Goal: Information Seeking & Learning: Learn about a topic

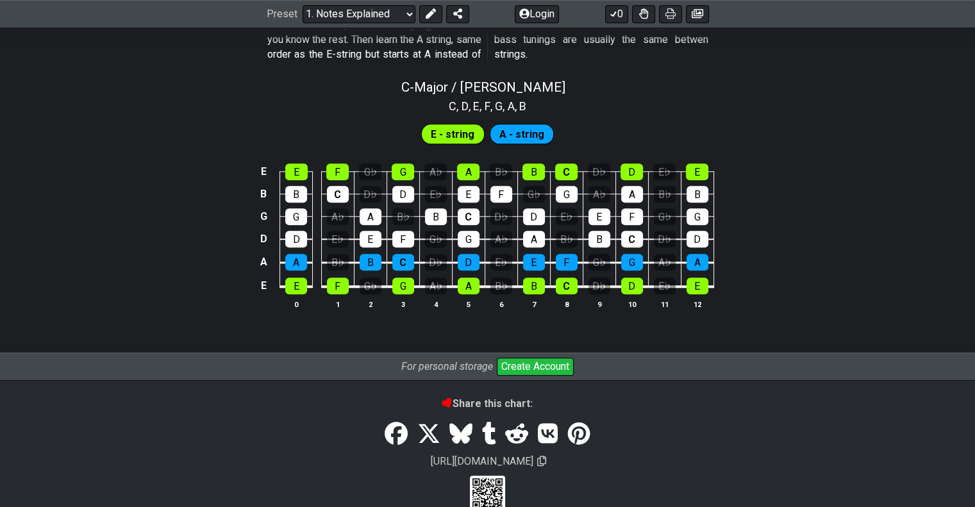
scroll to position [1269, 0]
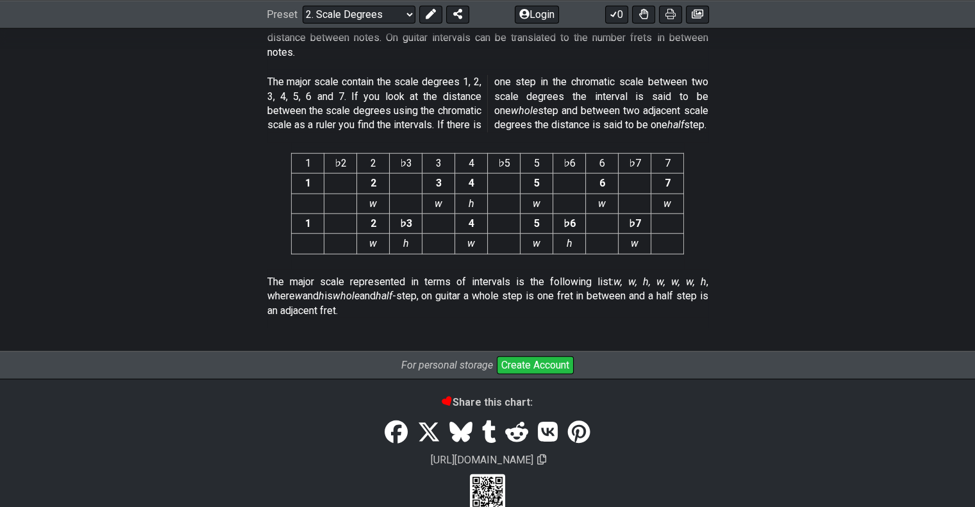
scroll to position [3409, 0]
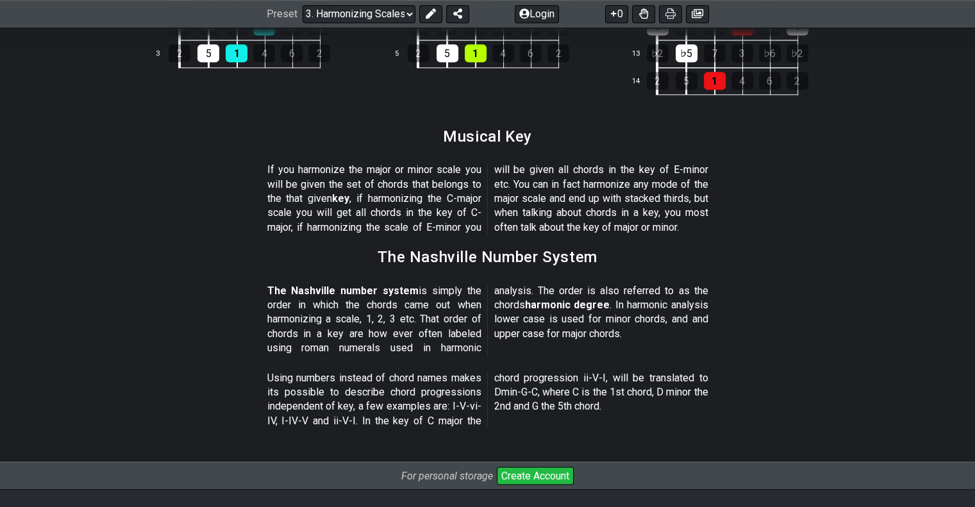
scroll to position [1437, 0]
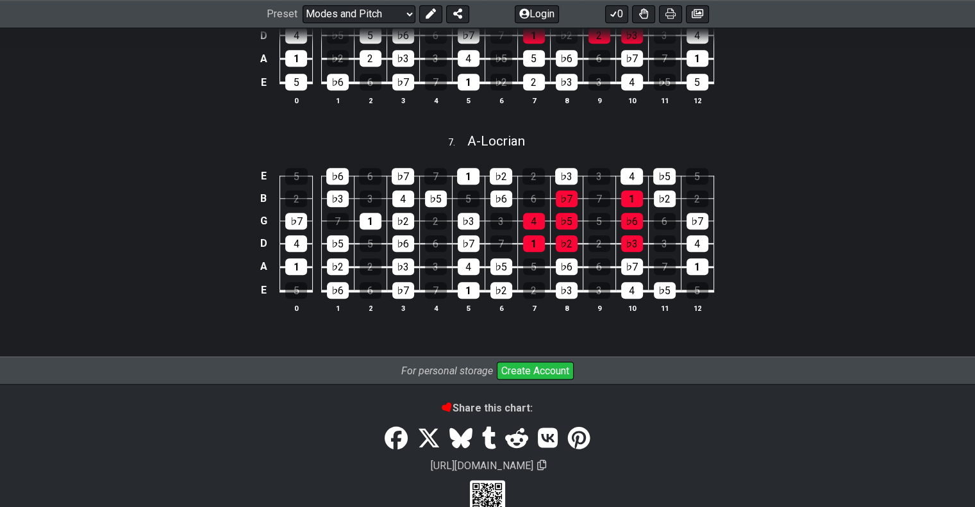
scroll to position [1543, 0]
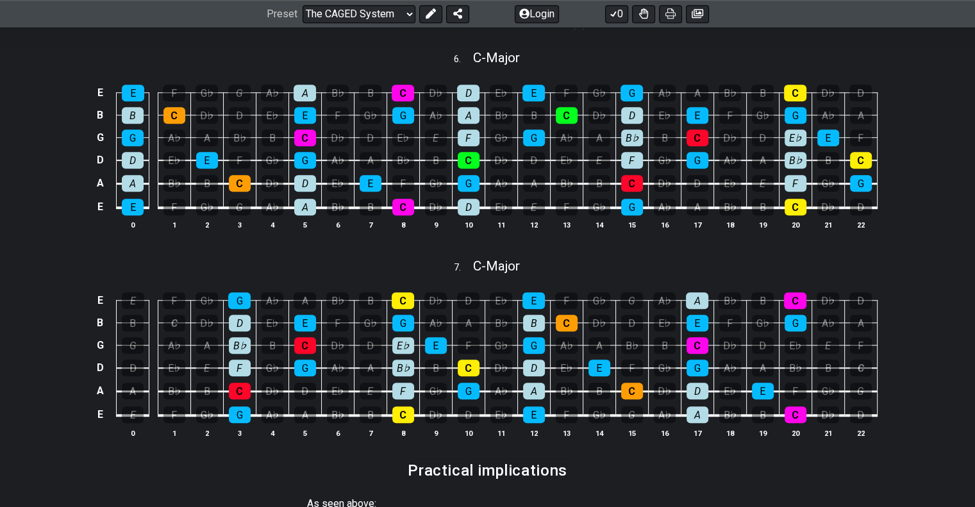
scroll to position [961, 0]
